Goal: Transaction & Acquisition: Purchase product/service

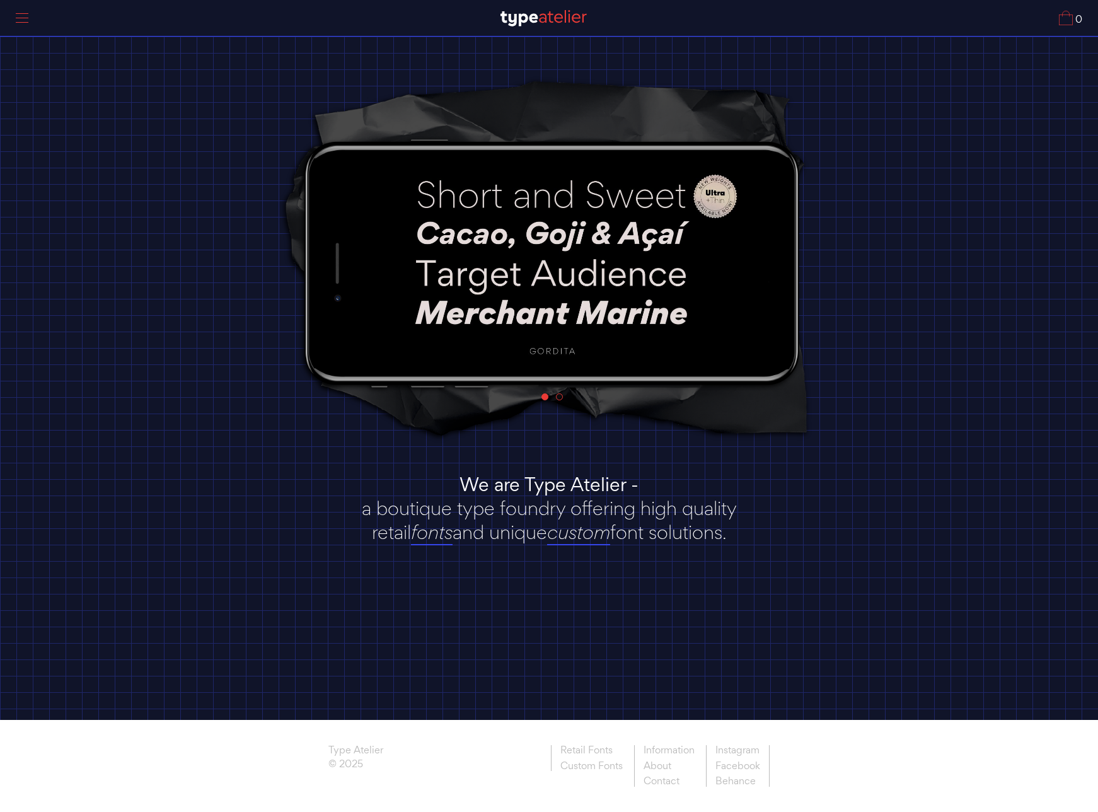
click at [19, 21] on div at bounding box center [22, 18] width 32 height 29
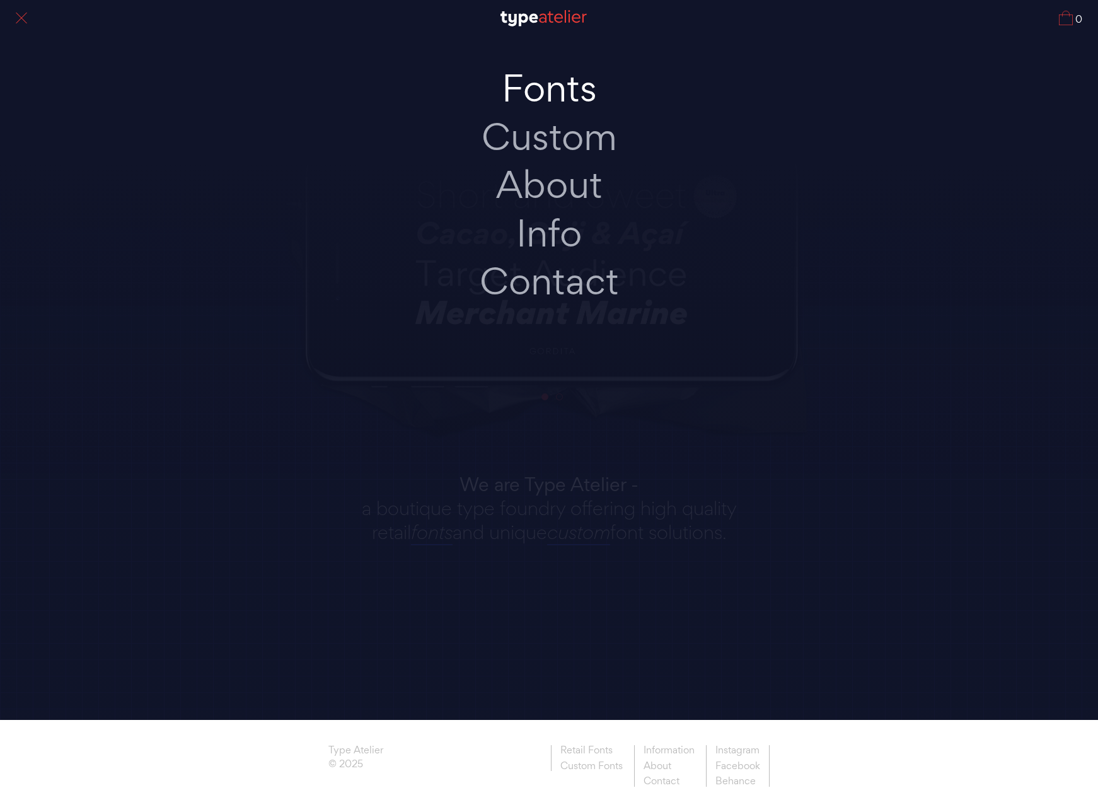
click at [576, 86] on link "Fonts" at bounding box center [549, 88] width 265 height 49
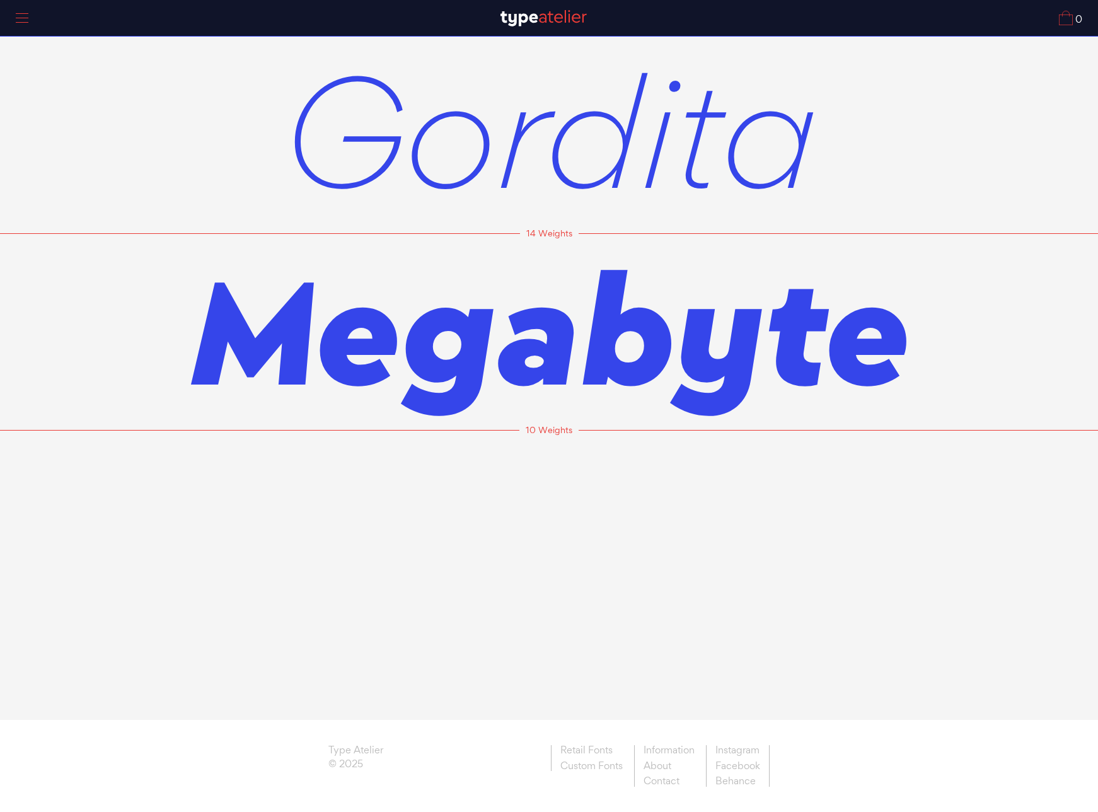
click at [559, 158] on span "Gordita" at bounding box center [549, 130] width 535 height 197
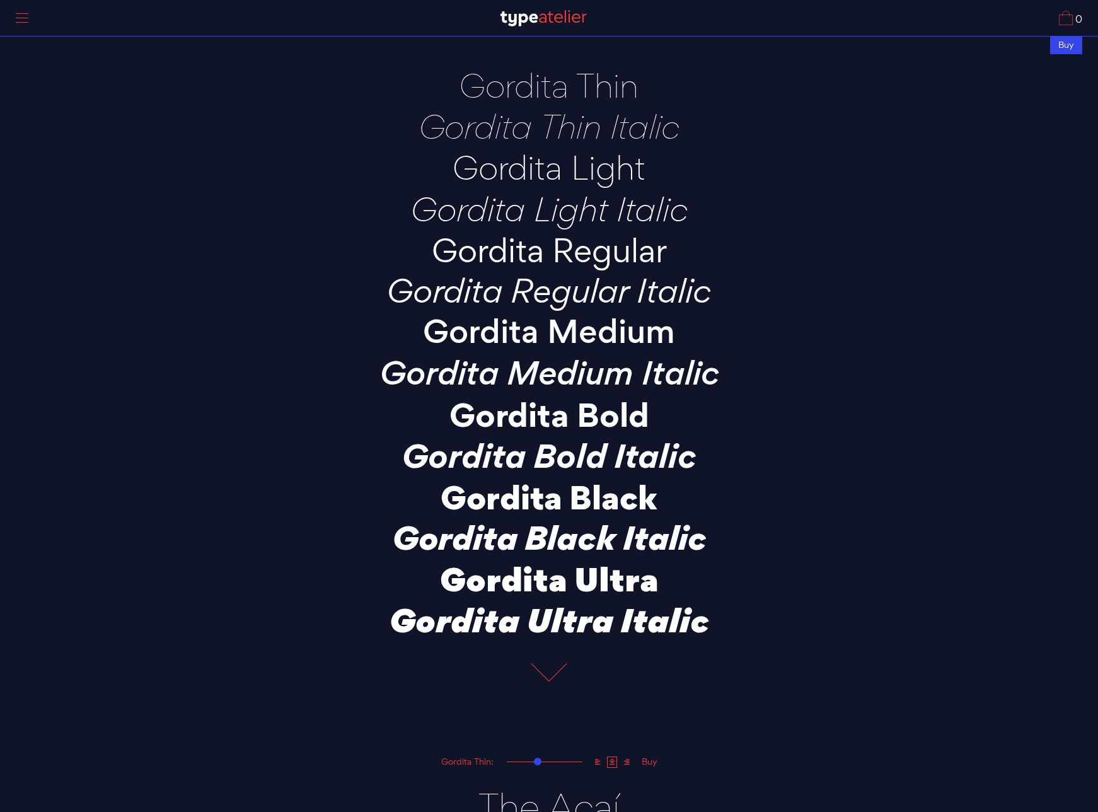
scroll to position [75, 0]
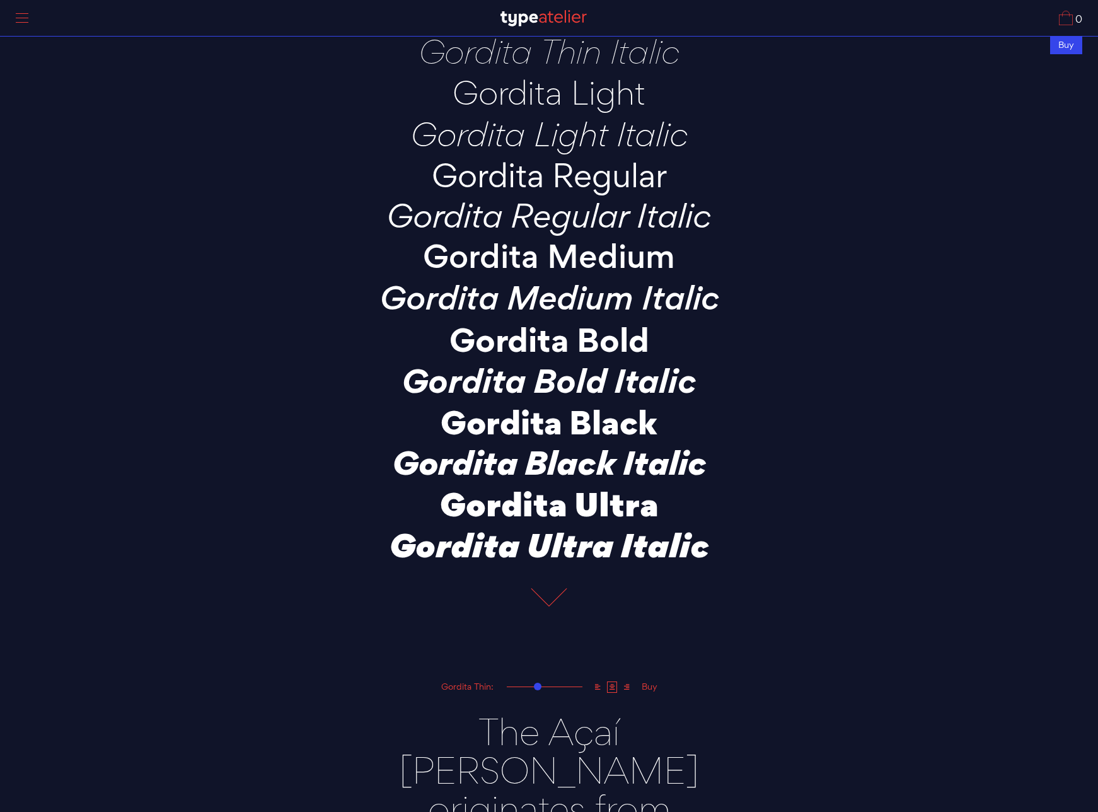
click at [584, 350] on p "Gordita Bold" at bounding box center [549, 339] width 441 height 35
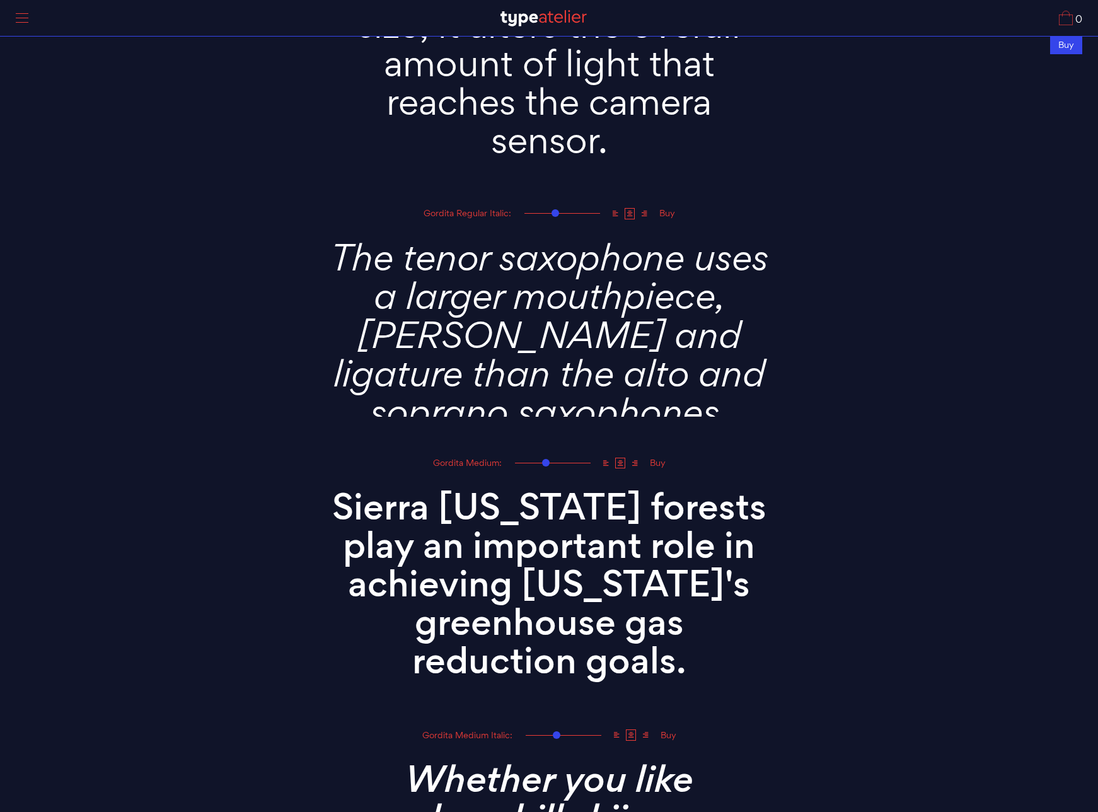
scroll to position [2360, 0]
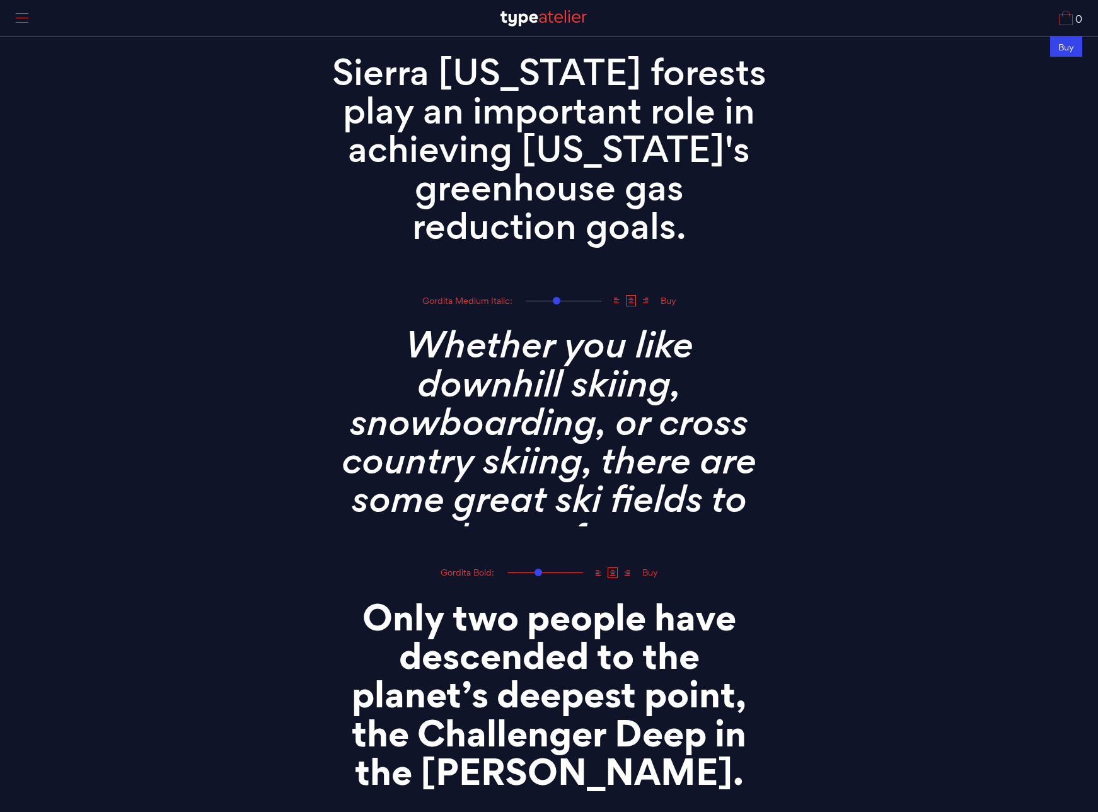
click at [1058, 49] on div "Buy" at bounding box center [1067, 46] width 32 height 21
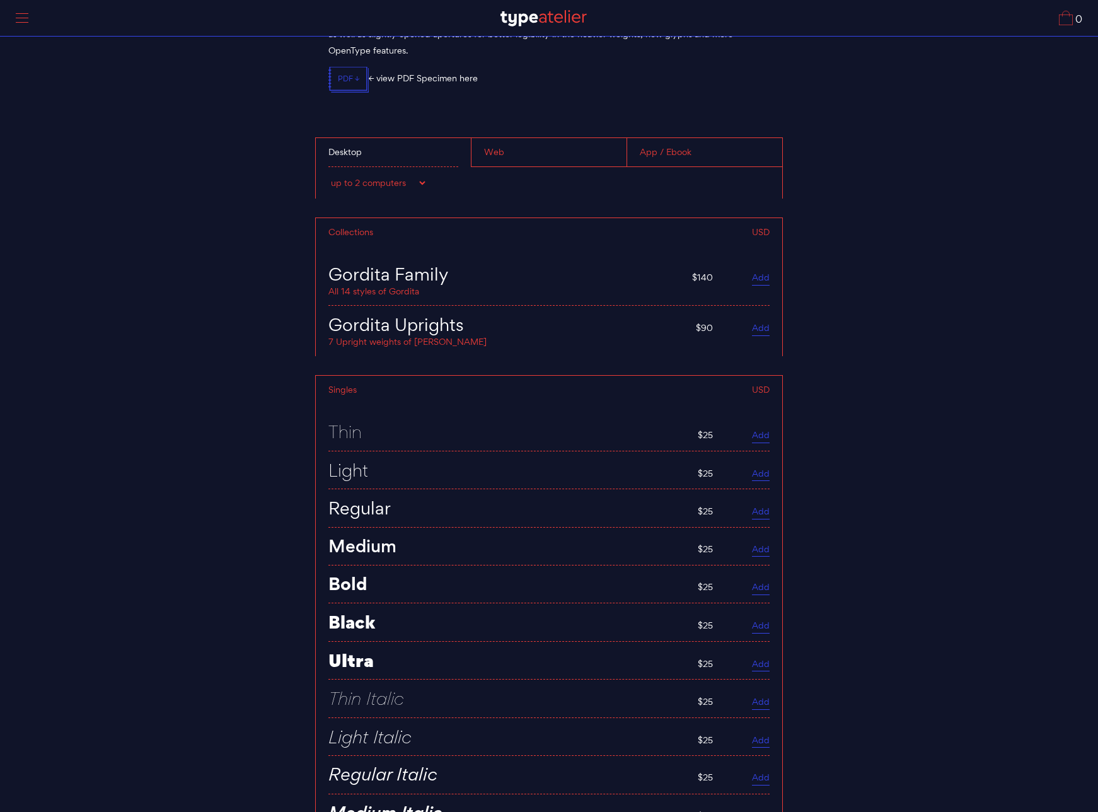
scroll to position [4855, 0]
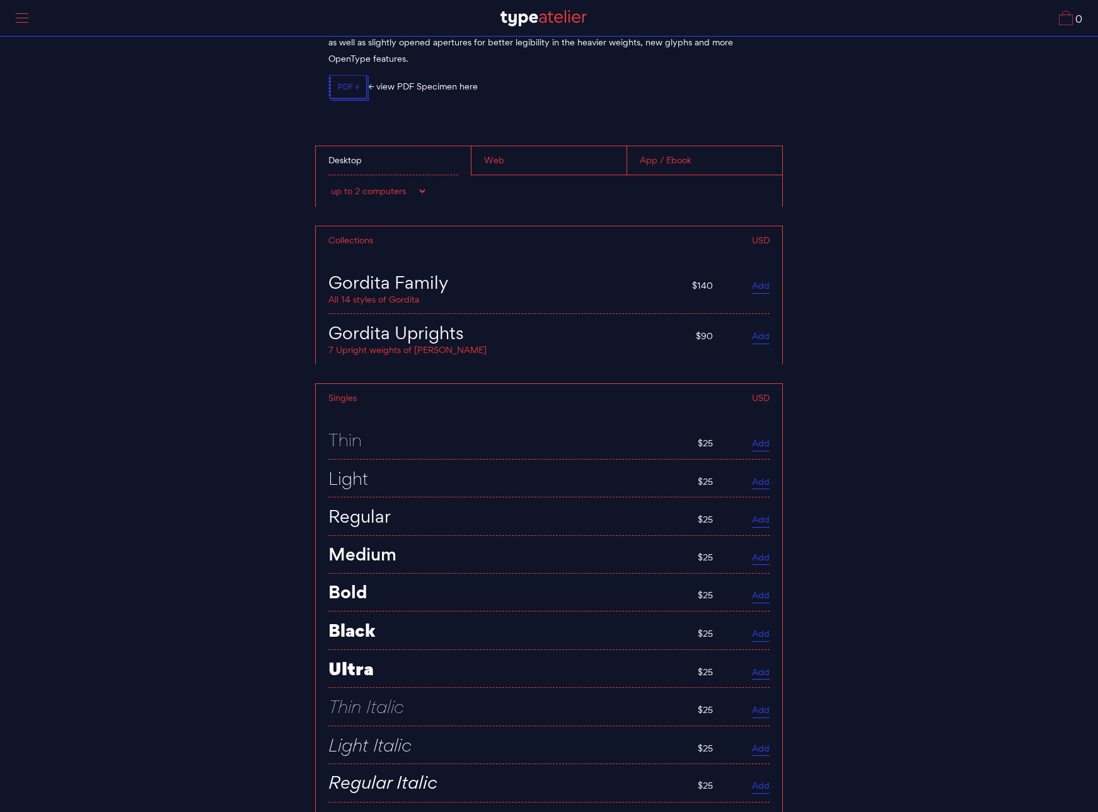
click at [574, 155] on div "Web" at bounding box center [549, 160] width 156 height 29
click at [347, 146] on div "Desktop" at bounding box center [393, 160] width 155 height 29
click at [504, 146] on div "Web" at bounding box center [549, 160] width 156 height 29
click at [432, 189] on select "up to 25k visitors / month up to 60k visitors / month up to 100k visitors / mon…" at bounding box center [390, 191] width 123 height 13
click at [373, 155] on div "Desktop" at bounding box center [393, 160] width 155 height 29
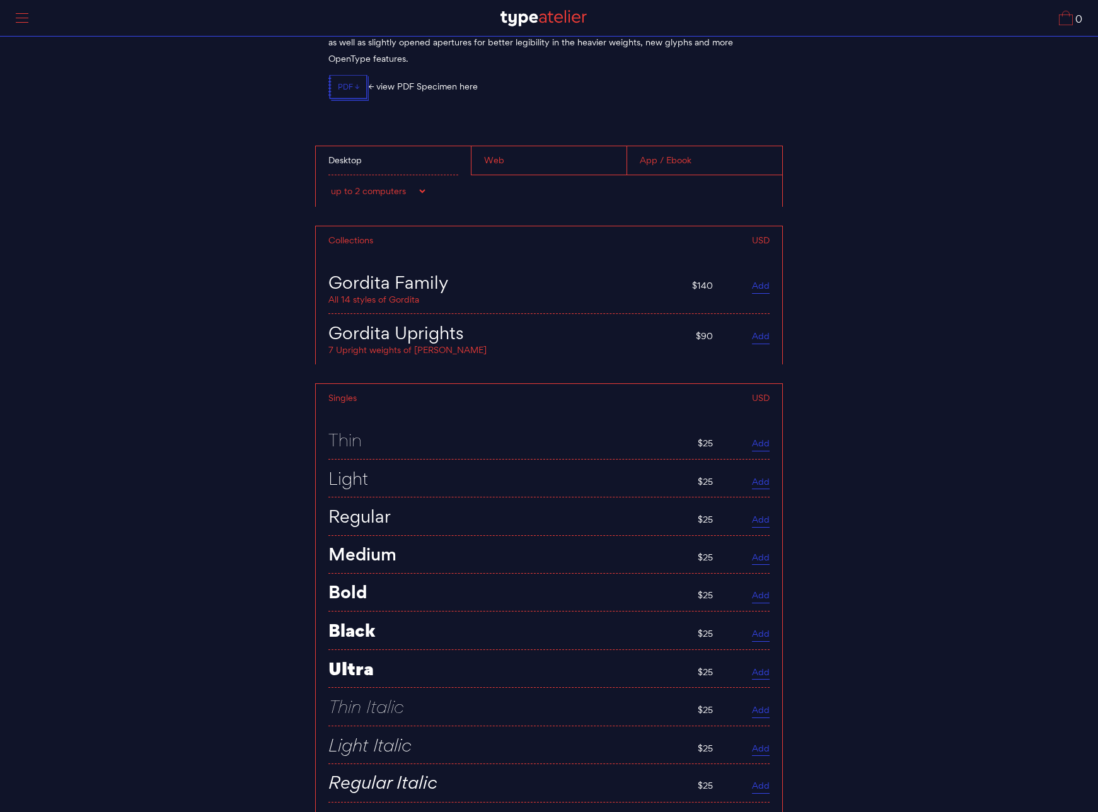
click at [541, 153] on div "Web" at bounding box center [549, 160] width 156 height 29
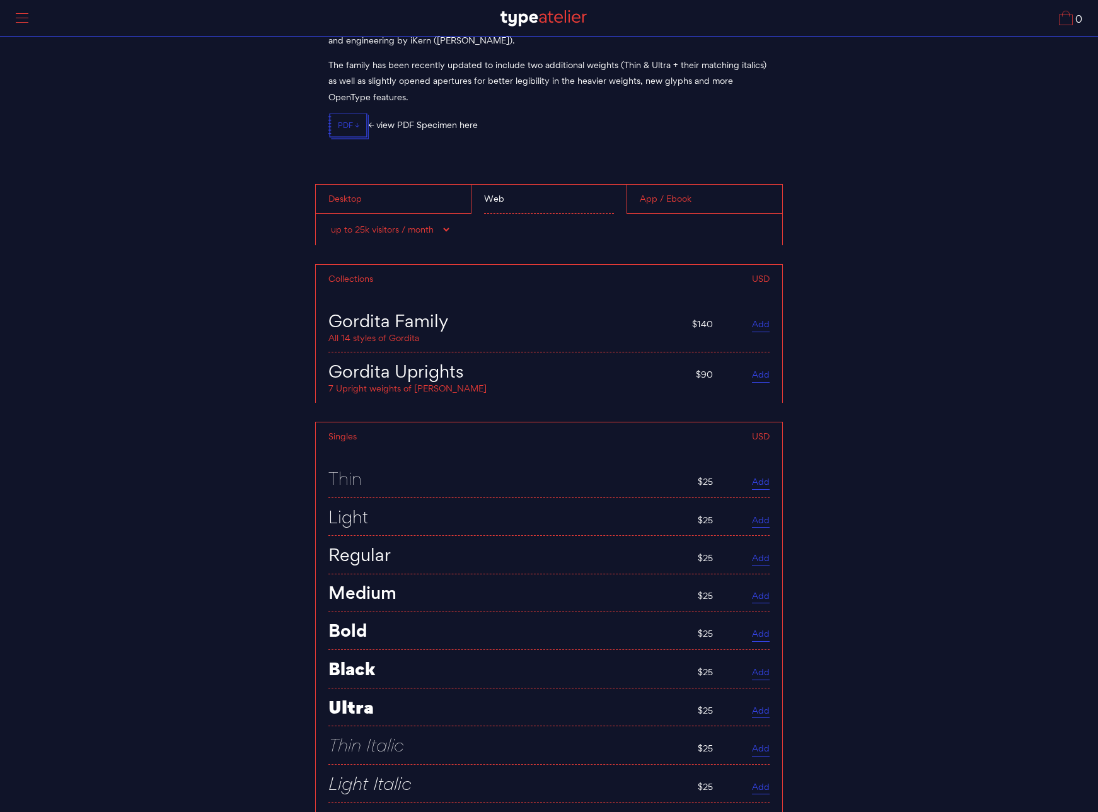
scroll to position [4814, 0]
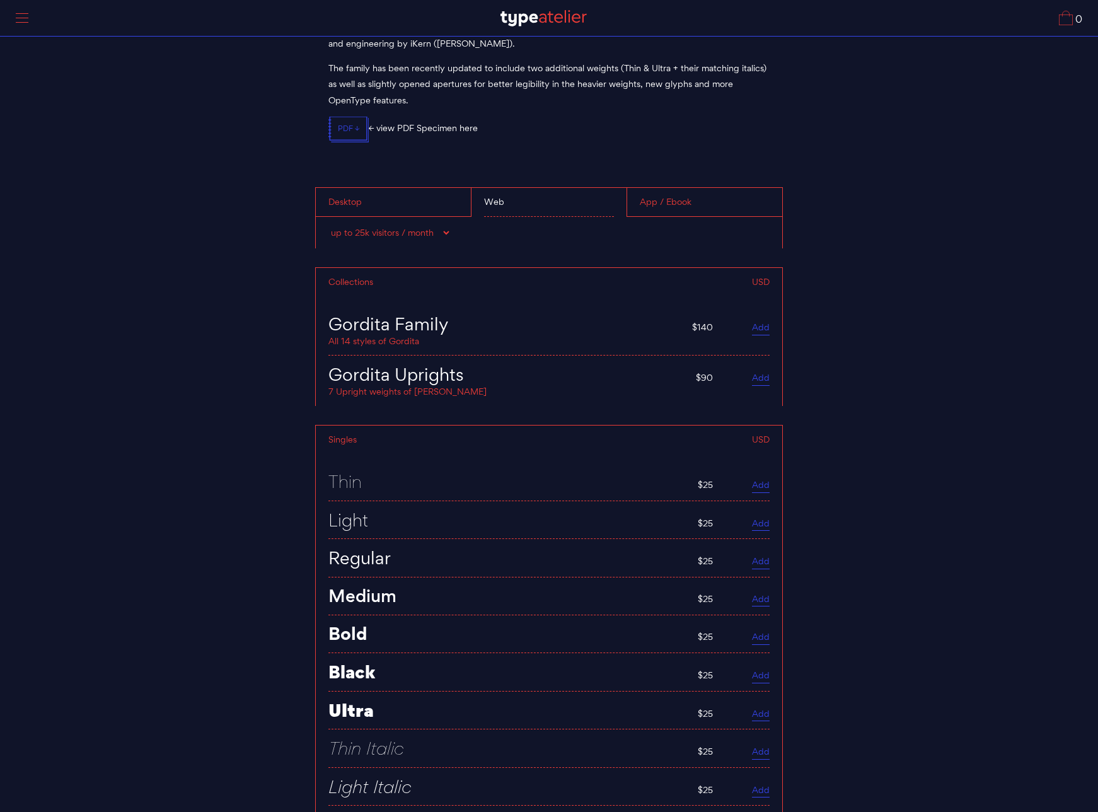
click at [412, 195] on div "Desktop" at bounding box center [393, 202] width 155 height 29
click at [530, 201] on div "Web" at bounding box center [549, 202] width 156 height 29
click at [412, 192] on div "Desktop" at bounding box center [393, 202] width 155 height 29
click at [392, 226] on select "up to 2 computers up to 5 computers up to 10 computers up to 15 computers up to…" at bounding box center [378, 232] width 99 height 13
click at [329, 226] on select "up to 2 computers up to 5 computers up to 10 computers up to 15 computers up to…" at bounding box center [378, 232] width 99 height 13
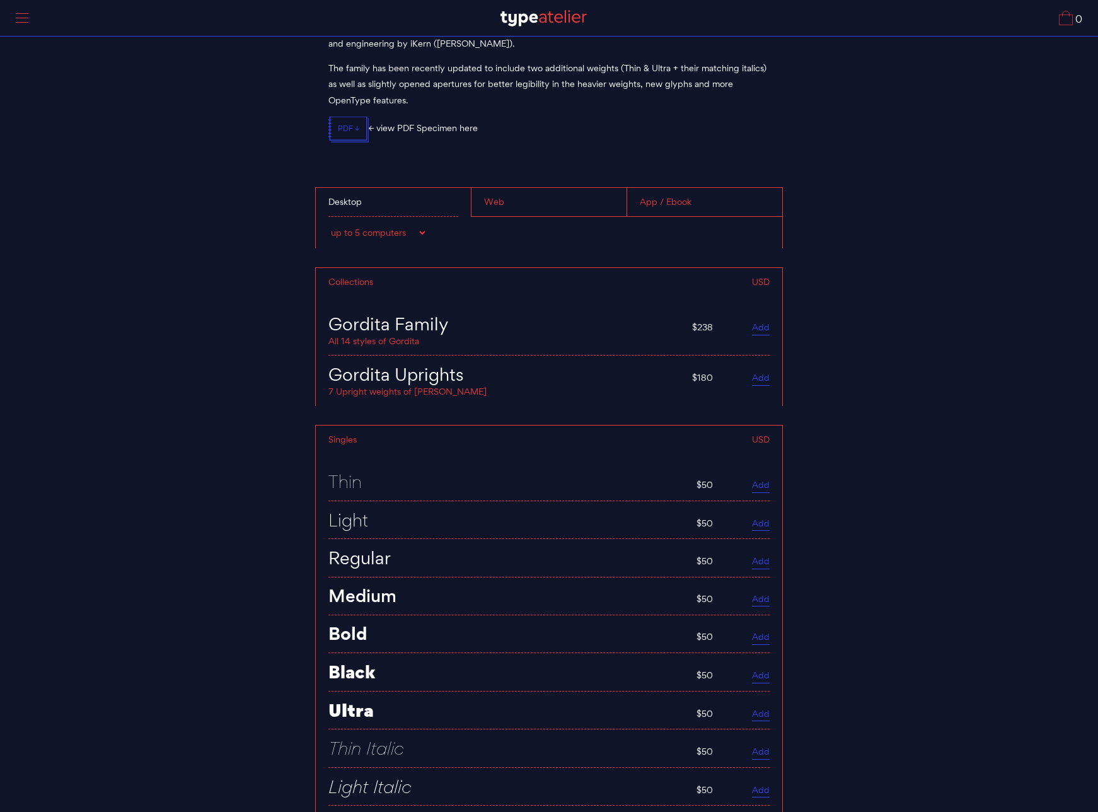
click at [396, 189] on div "Desktop" at bounding box center [393, 202] width 155 height 29
click at [380, 227] on select "up to 2 computers up to 5 computers up to 10 computers up to 15 computers up to…" at bounding box center [378, 232] width 99 height 13
click at [329, 226] on select "up to 2 computers up to 5 computers up to 10 computers up to 15 computers up to…" at bounding box center [378, 232] width 99 height 13
click at [373, 226] on select "up to 2 computers up to 5 computers up to 10 computers up to 15 computers up to…" at bounding box center [378, 232] width 99 height 13
click at [329, 226] on select "up to 2 computers up to 5 computers up to 10 computers up to 15 computers up to…" at bounding box center [378, 232] width 99 height 13
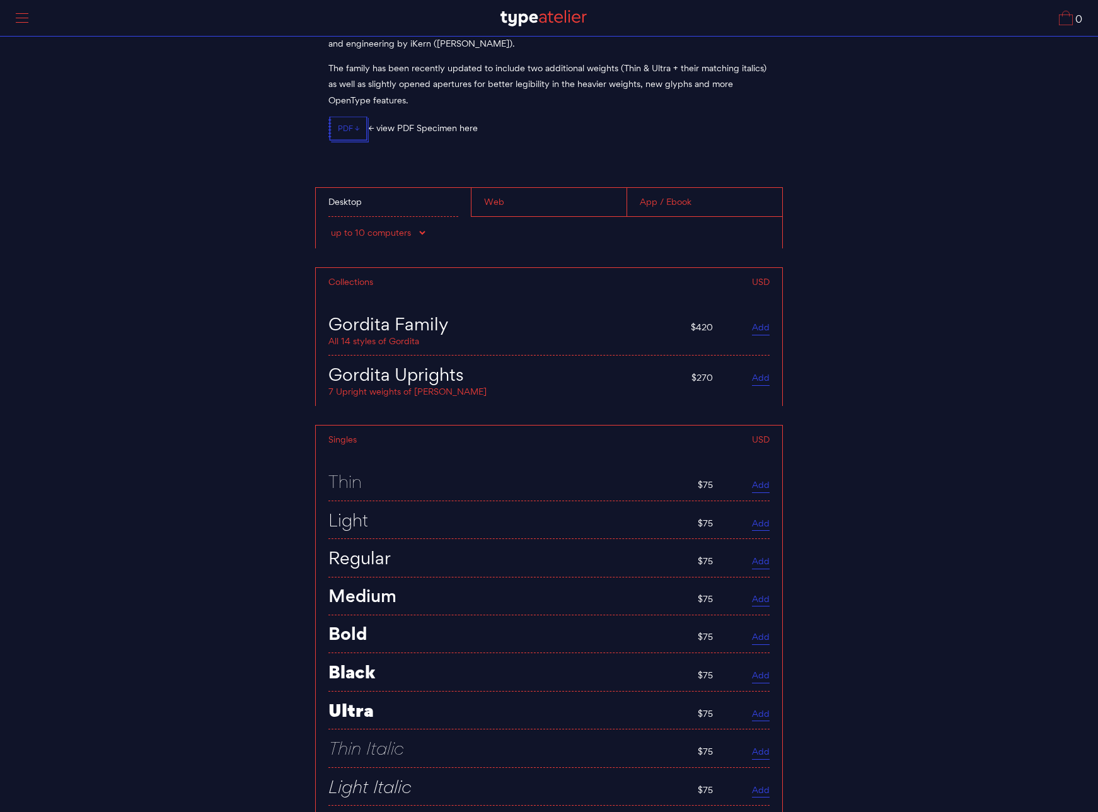
click at [402, 234] on div "up to 2 computers up to 5 computers up to 10 computers up to 15 computers up to…" at bounding box center [549, 233] width 467 height 32
click at [402, 226] on select "up to 2 computers up to 5 computers up to 10 computers up to 15 computers up to…" at bounding box center [378, 232] width 99 height 13
click at [329, 226] on select "up to 2 computers up to 5 computers up to 10 computers up to 15 computers up to…" at bounding box center [378, 232] width 99 height 13
click at [391, 226] on select "up to 2 computers up to 5 computers up to 10 computers up to 15 computers up to…" at bounding box center [378, 232] width 99 height 13
click at [329, 226] on select "up to 2 computers up to 5 computers up to 10 computers up to 15 computers up to…" at bounding box center [378, 232] width 99 height 13
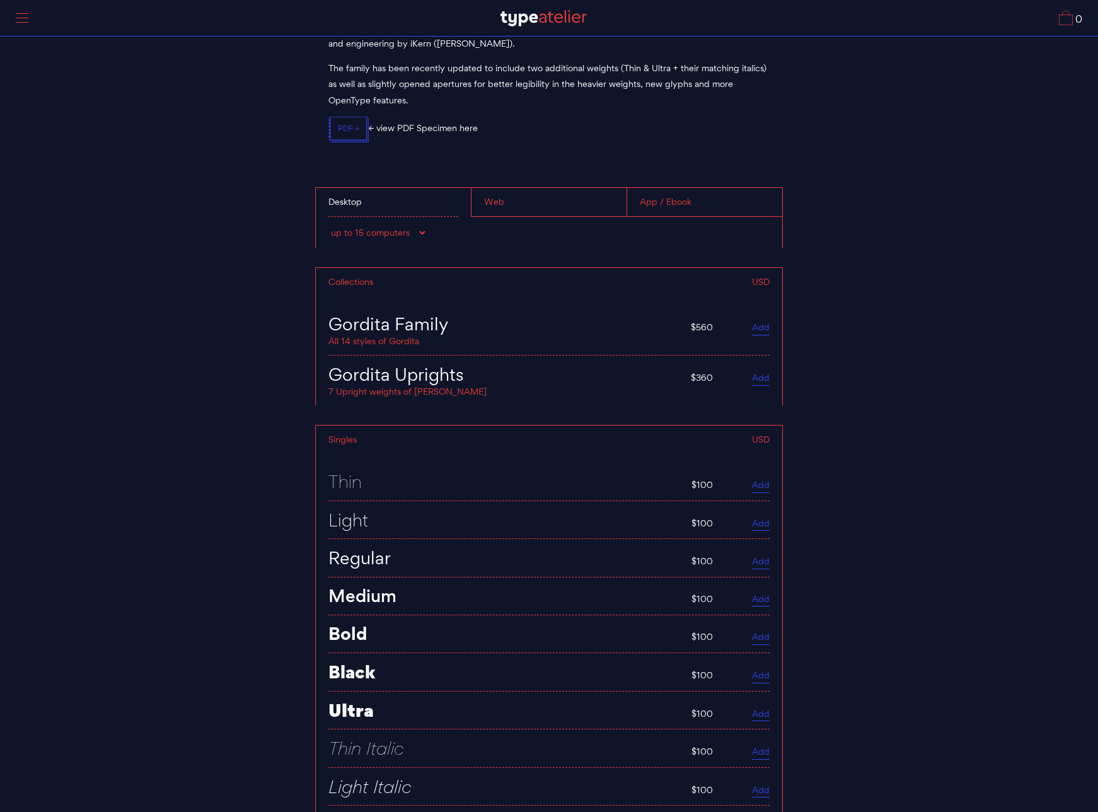
click at [393, 226] on select "up to 2 computers up to 5 computers up to 10 computers up to 15 computers up to…" at bounding box center [378, 232] width 99 height 13
click at [371, 226] on select "up to 2 computers up to 5 computers up to 10 computers up to 15 computers up to…" at bounding box center [378, 232] width 99 height 13
click at [329, 226] on select "up to 2 computers up to 5 computers up to 10 computers up to 15 computers up to…" at bounding box center [378, 232] width 99 height 13
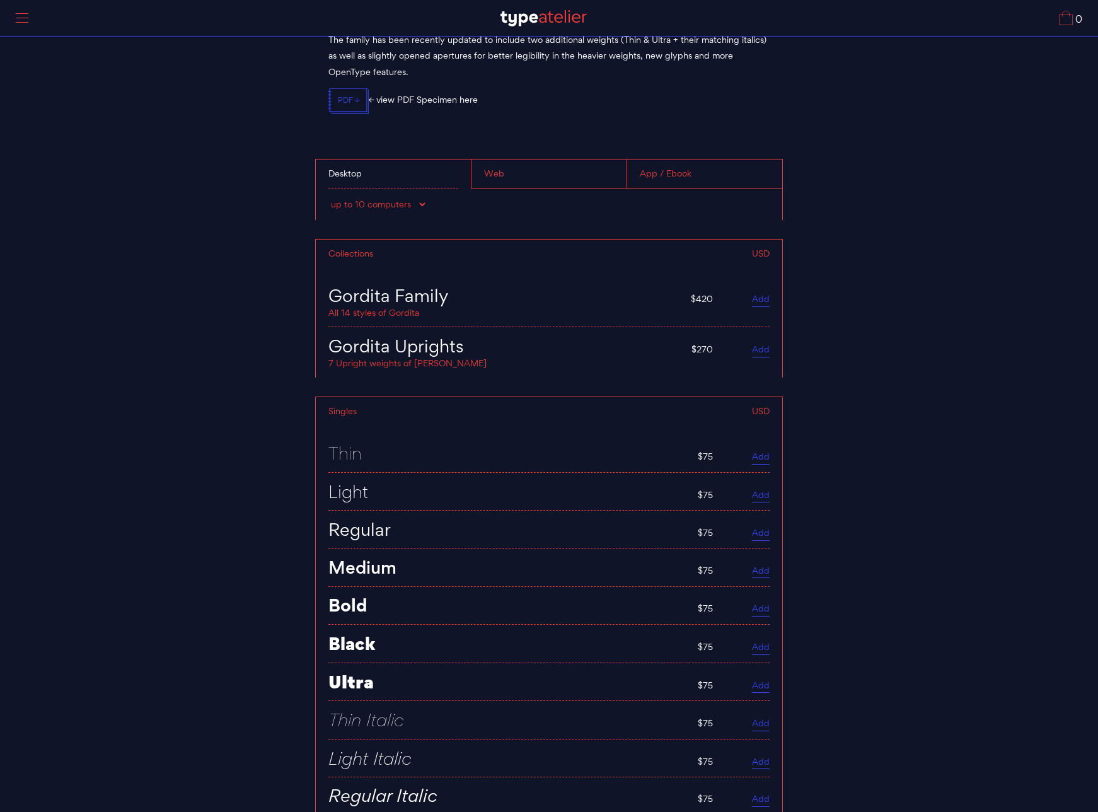
scroll to position [4845, 0]
click at [532, 166] on div "Web" at bounding box center [549, 171] width 156 height 29
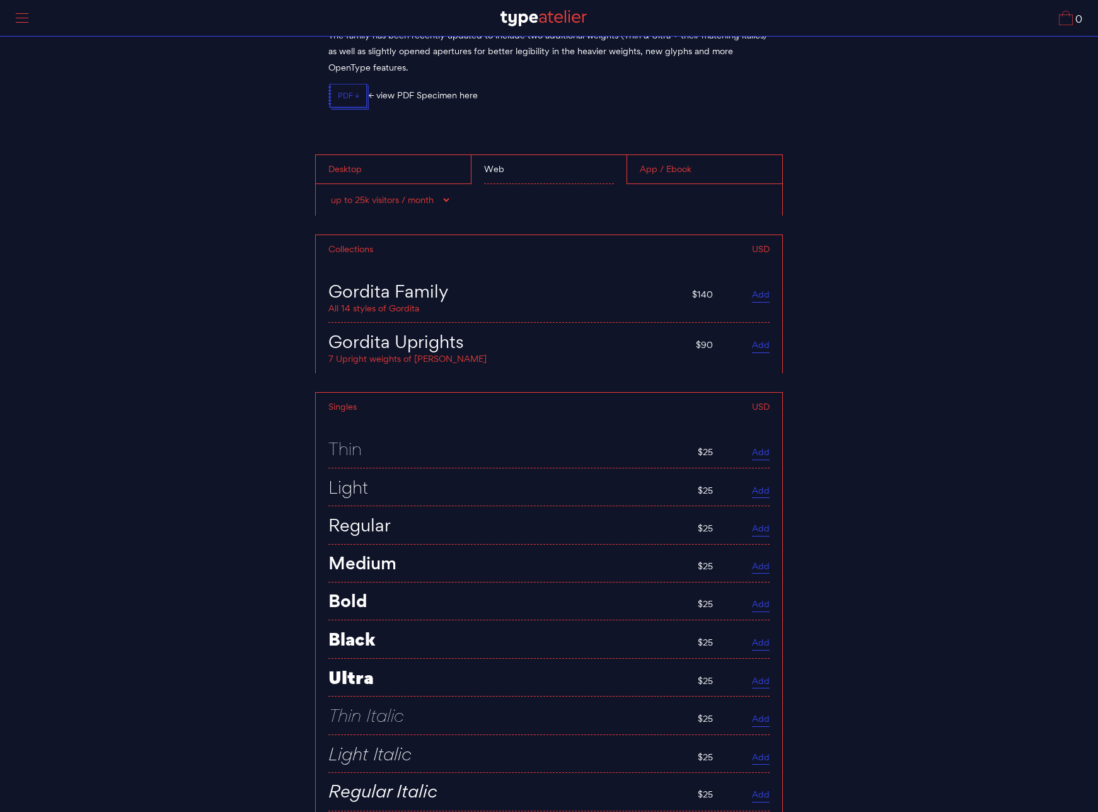
click at [403, 199] on div "up to 25k visitors / month up to 60k visitors / month up to 100k visitors / mon…" at bounding box center [549, 200] width 467 height 32
click at [404, 194] on select "up to 25k visitors / month up to 60k visitors / month up to 100k visitors / mon…" at bounding box center [390, 200] width 123 height 13
click at [423, 160] on div "Desktop" at bounding box center [393, 169] width 155 height 29
click at [403, 194] on select "up to 2 computers up to 5 computers up to 10 computers up to 15 computers up to…" at bounding box center [378, 200] width 99 height 13
click at [329, 194] on select "up to 2 computers up to 5 computers up to 10 computers up to 15 computers up to…" at bounding box center [378, 200] width 99 height 13
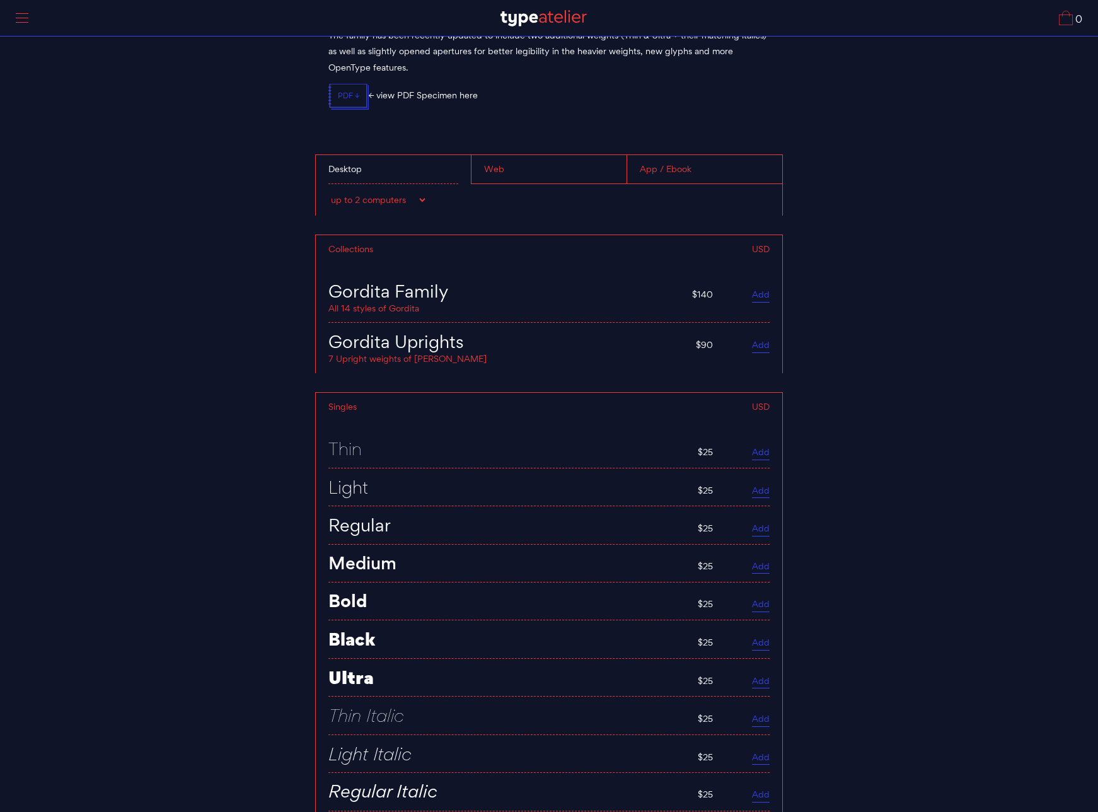
click at [407, 194] on select "up to 2 computers up to 5 computers up to 10 computers up to 15 computers up to…" at bounding box center [378, 200] width 99 height 13
select select "up to 25 computers"
click at [329, 194] on select "up to 2 computers up to 5 computers up to 10 computers up to 15 computers up to…" at bounding box center [378, 200] width 99 height 13
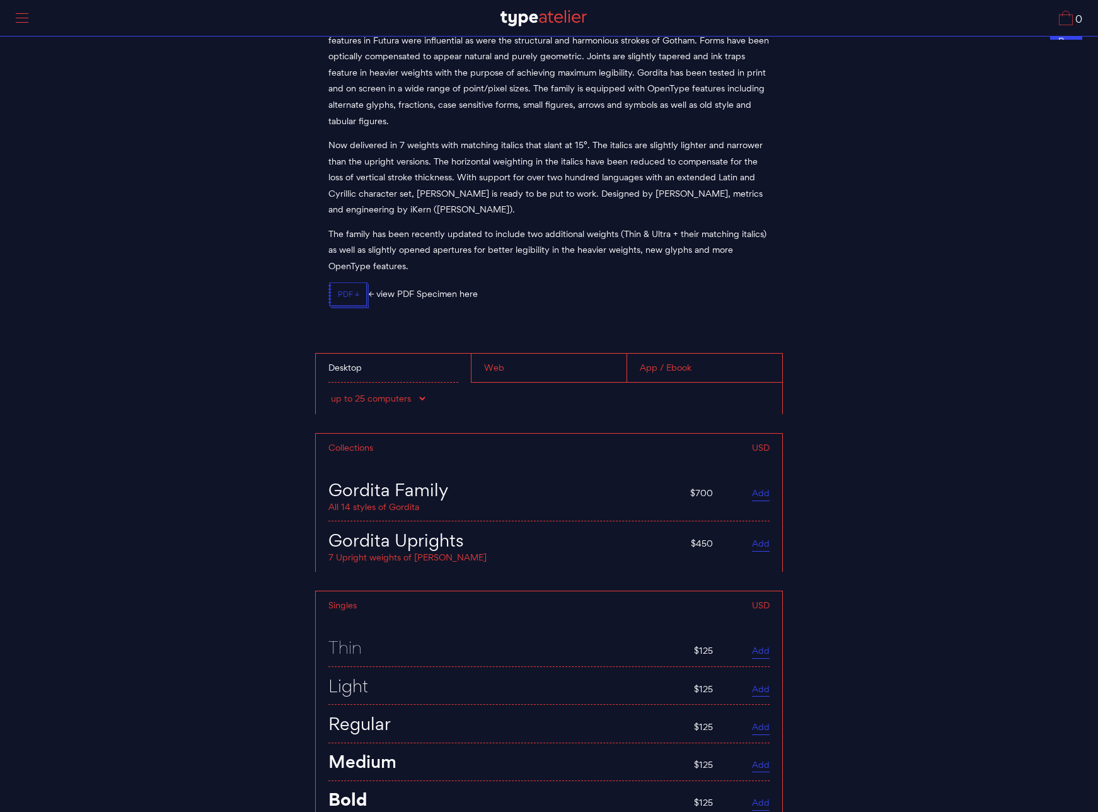
scroll to position [4630, 0]
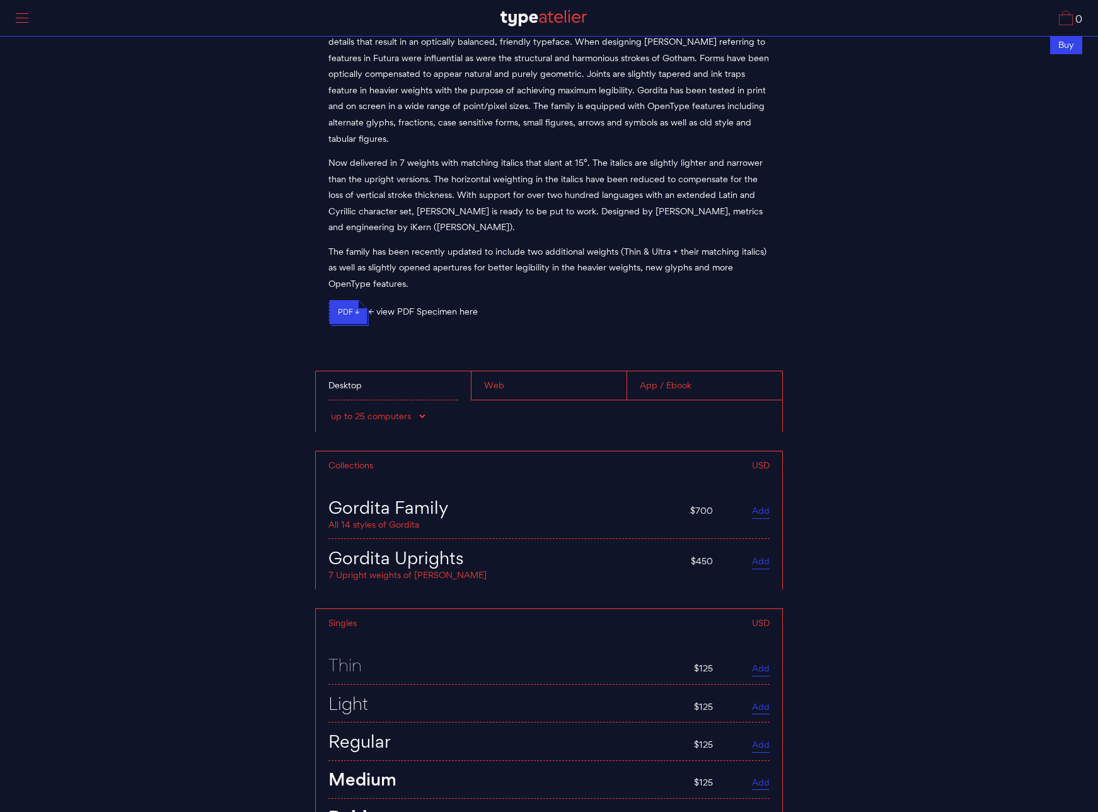
click at [353, 306] on icon ".svgicon-st0{fill:none;stroke:#3545EA;stroke-miterlimit:10;} Layer 1" at bounding box center [349, 313] width 40 height 26
